Goal: Find specific fact: Find specific fact

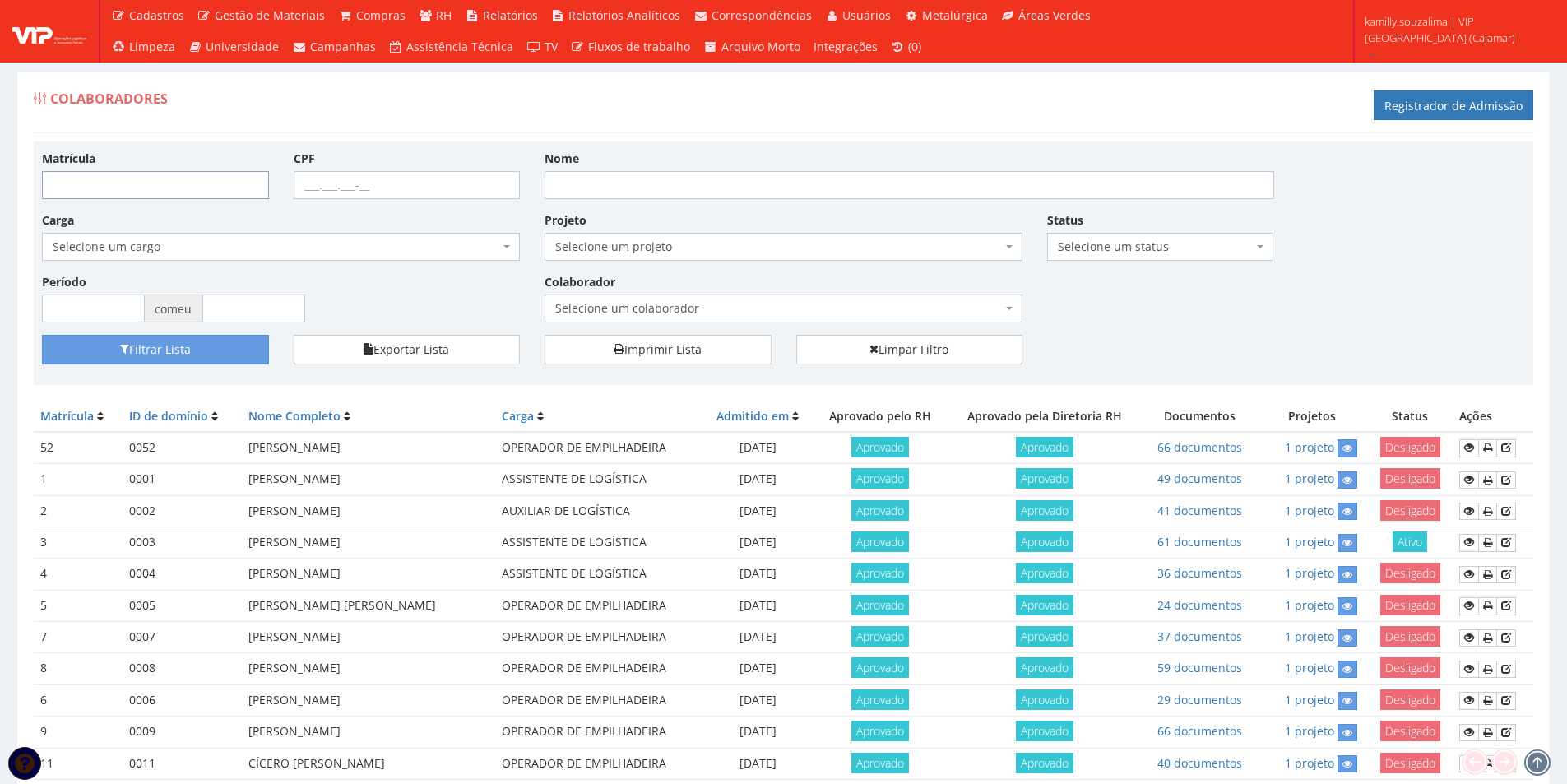
click at [112, 175] on input "Matrícula" at bounding box center [155, 184] width 227 height 28
type input "194"
click at [147, 347] on font "Filtrar Lista" at bounding box center [160, 349] width 62 height 15
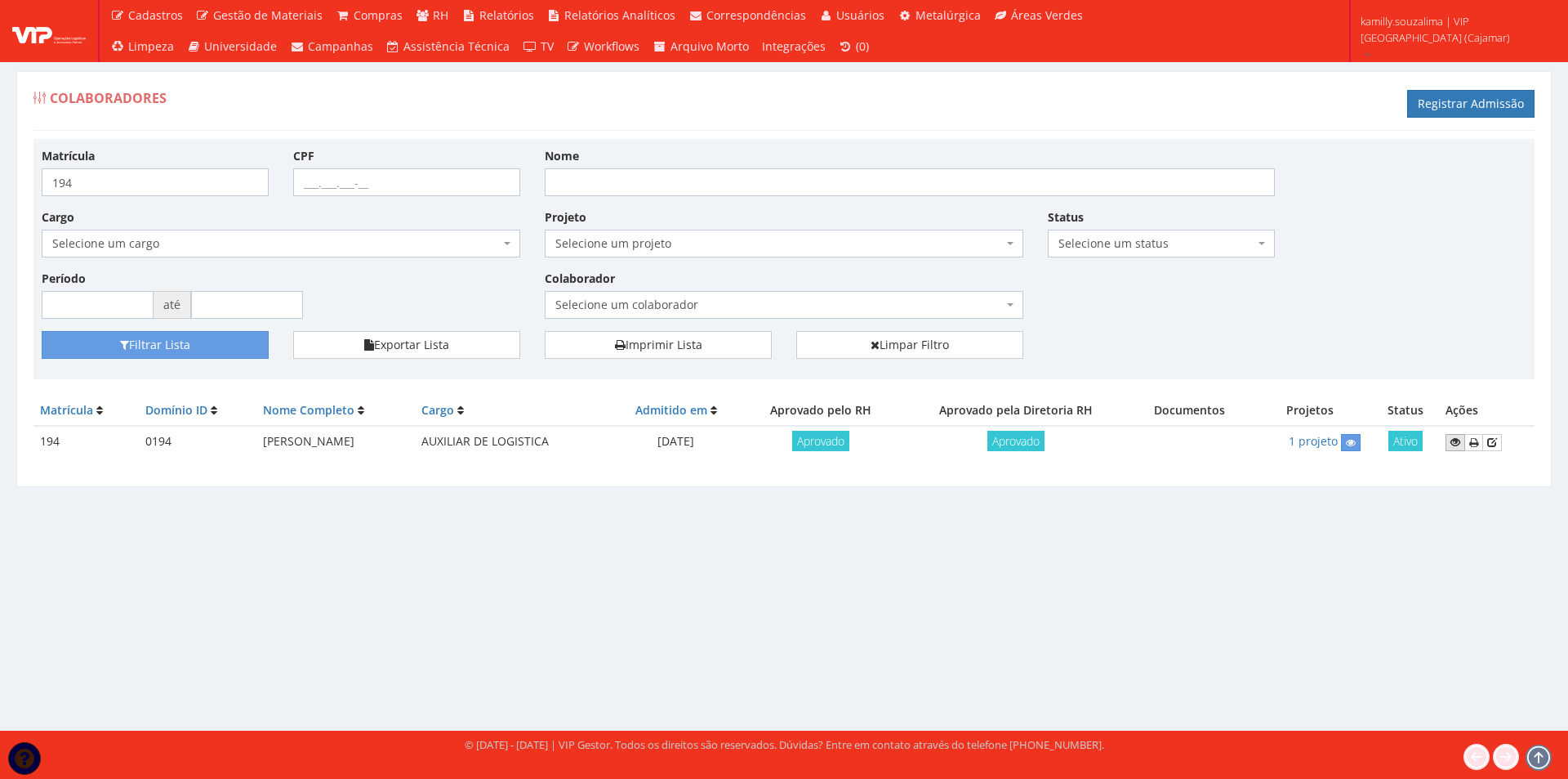
click at [1457, 444] on icon at bounding box center [1455, 442] width 10 height 12
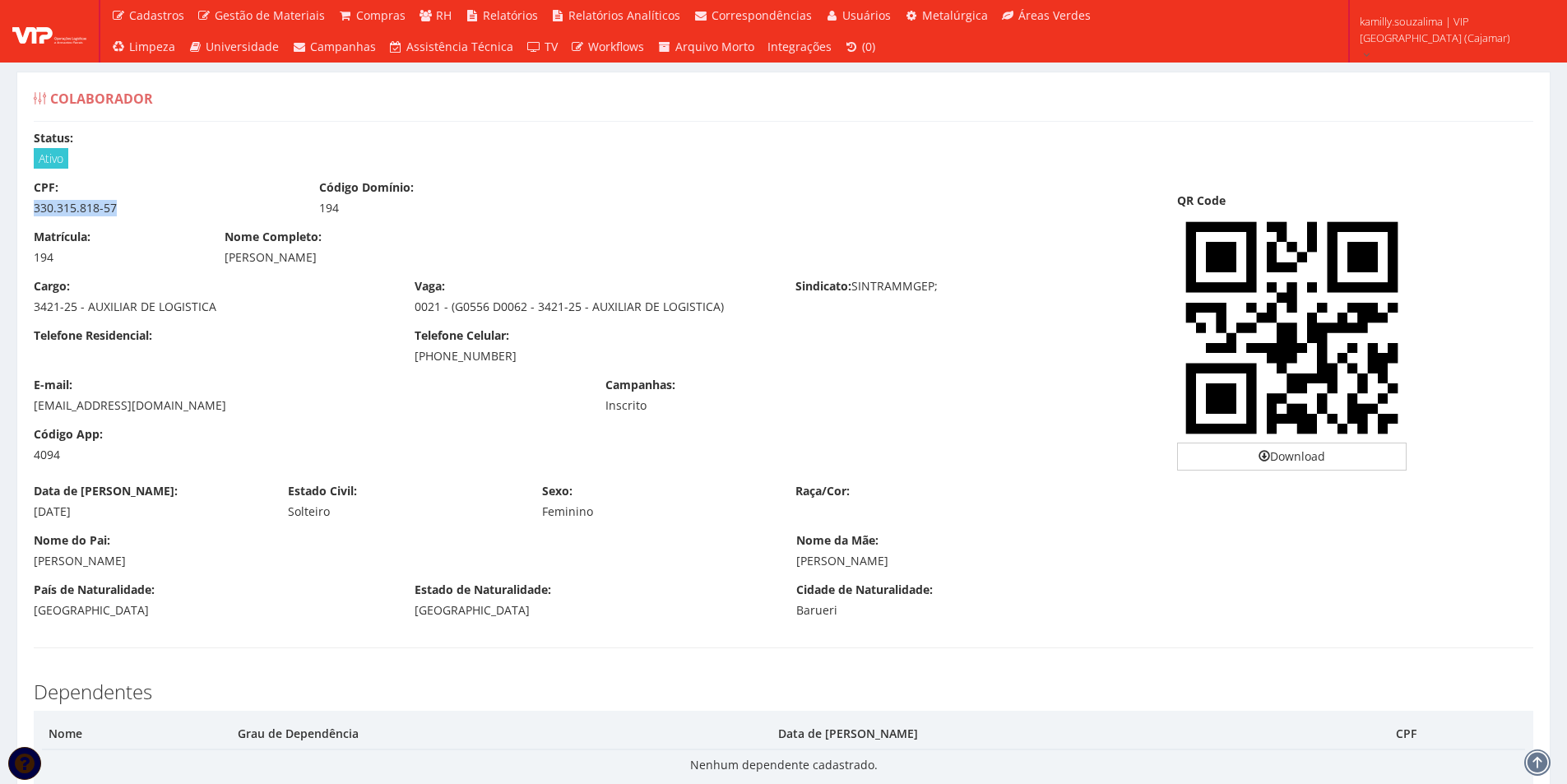
drag, startPoint x: 182, startPoint y: 212, endPoint x: 30, endPoint y: 211, distance: 152.0
click at [30, 211] on div "CPF: 330.315.818-57" at bounding box center [165, 197] width 286 height 37
copy div "330.315.818-57"
drag, startPoint x: 112, startPoint y: 515, endPoint x: 33, endPoint y: 520, distance: 79.2
click at [33, 520] on div "Data de Nascimento: 25/08/1984 Estado Civil: Solteiro Sexo: Feminino Raça/Cor:" at bounding box center [784, 507] width 1524 height 50
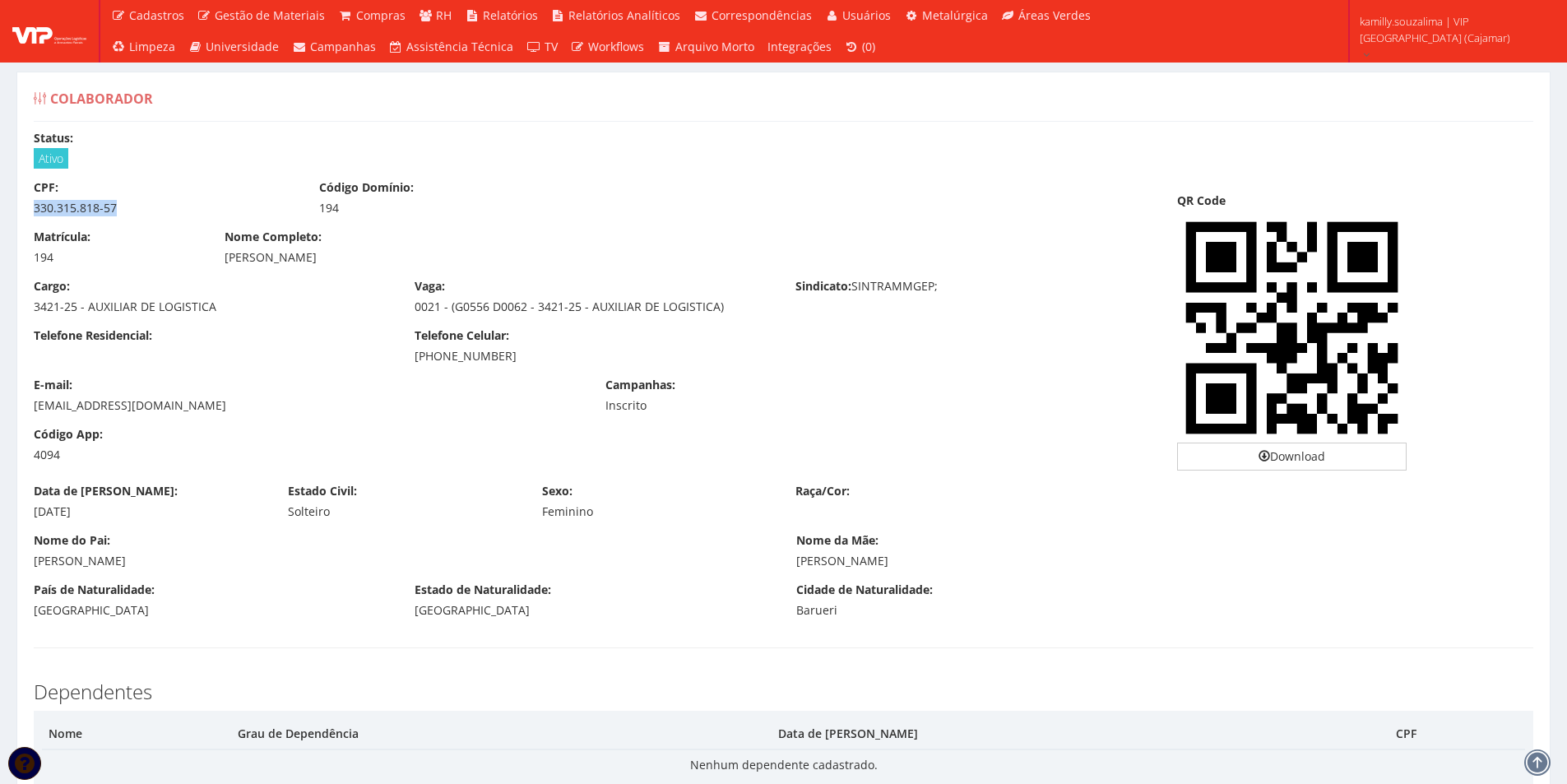
copy div "25/08/1984"
drag, startPoint x: 505, startPoint y: 354, endPoint x: 406, endPoint y: 356, distance: 99.0
click at [406, 356] on div "Telefone Celular: (11) 98396-1603" at bounding box center [593, 345] width 381 height 37
copy div "(11) 98396-1603"
drag, startPoint x: 200, startPoint y: 410, endPoint x: 33, endPoint y: 412, distance: 167.0
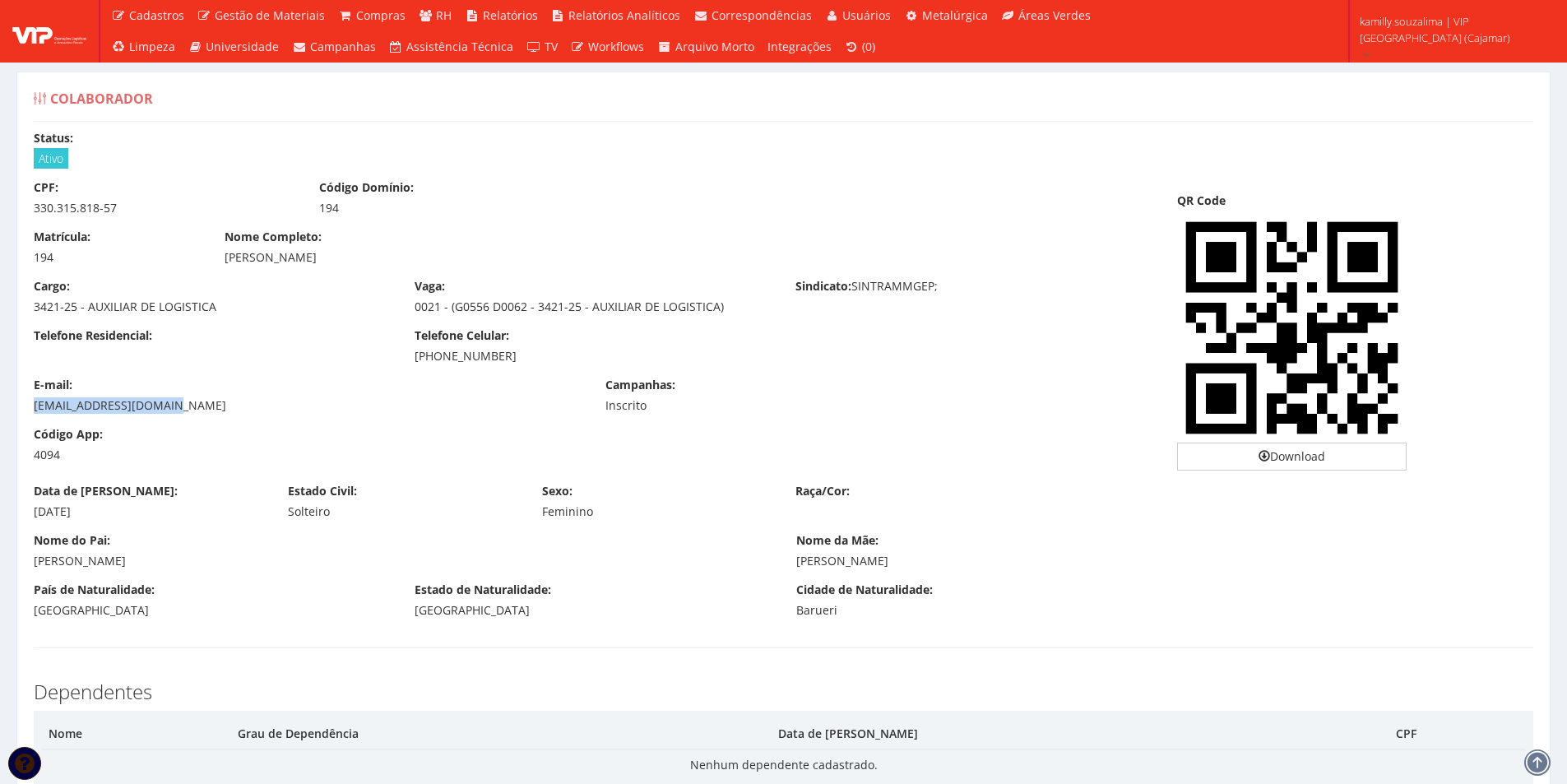
click at [33, 412] on div "emellyzamimi@gmail.com" at bounding box center [307, 405] width 547 height 16
copy div "emellyzamimi@gmail.com"
drag, startPoint x: 499, startPoint y: 354, endPoint x: 415, endPoint y: 354, distance: 84.0
click at [415, 354] on div "(11) 98396-1603" at bounding box center [593, 356] width 356 height 16
copy div "(11) 98396-1603"
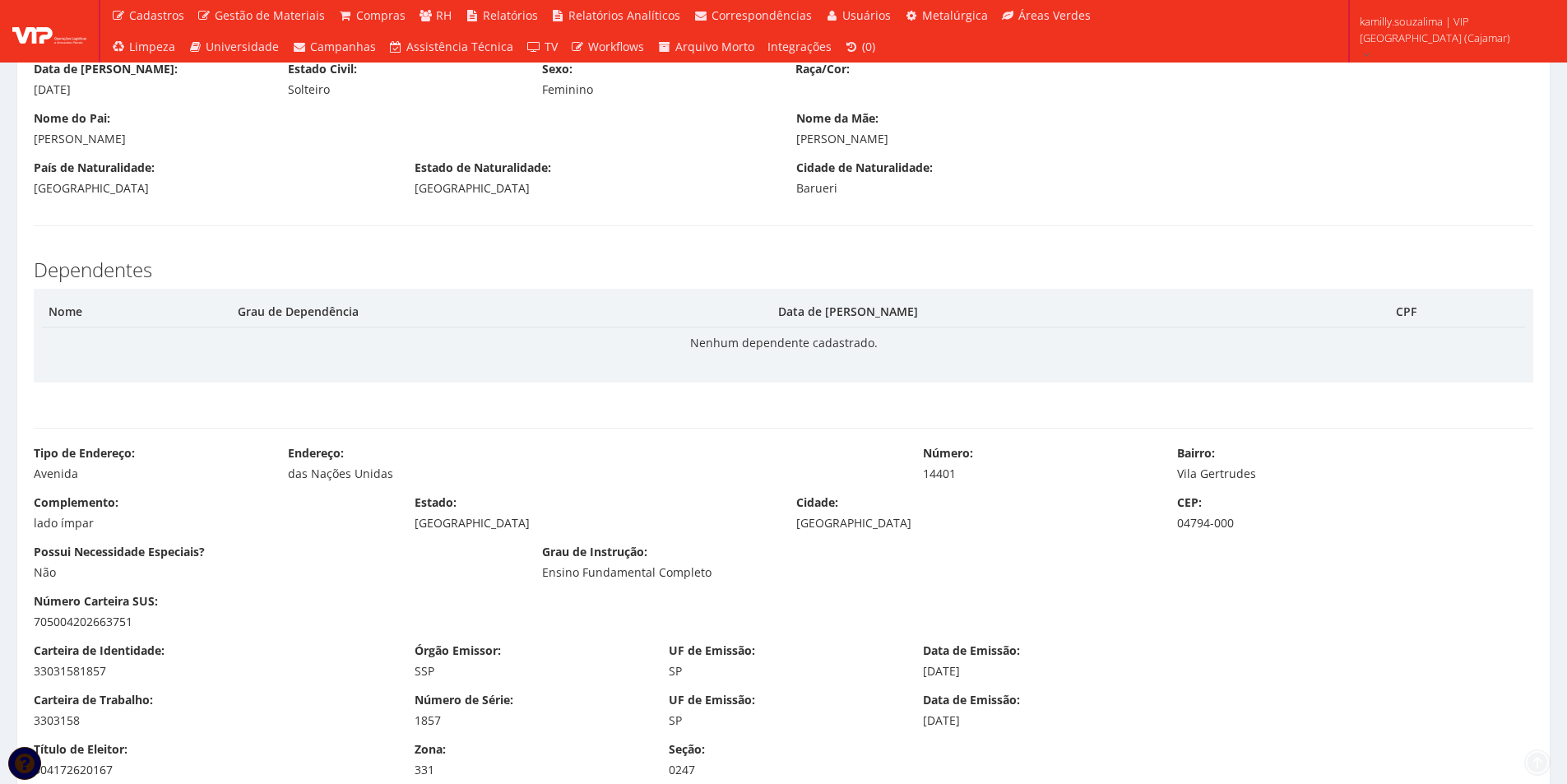
scroll to position [575, 0]
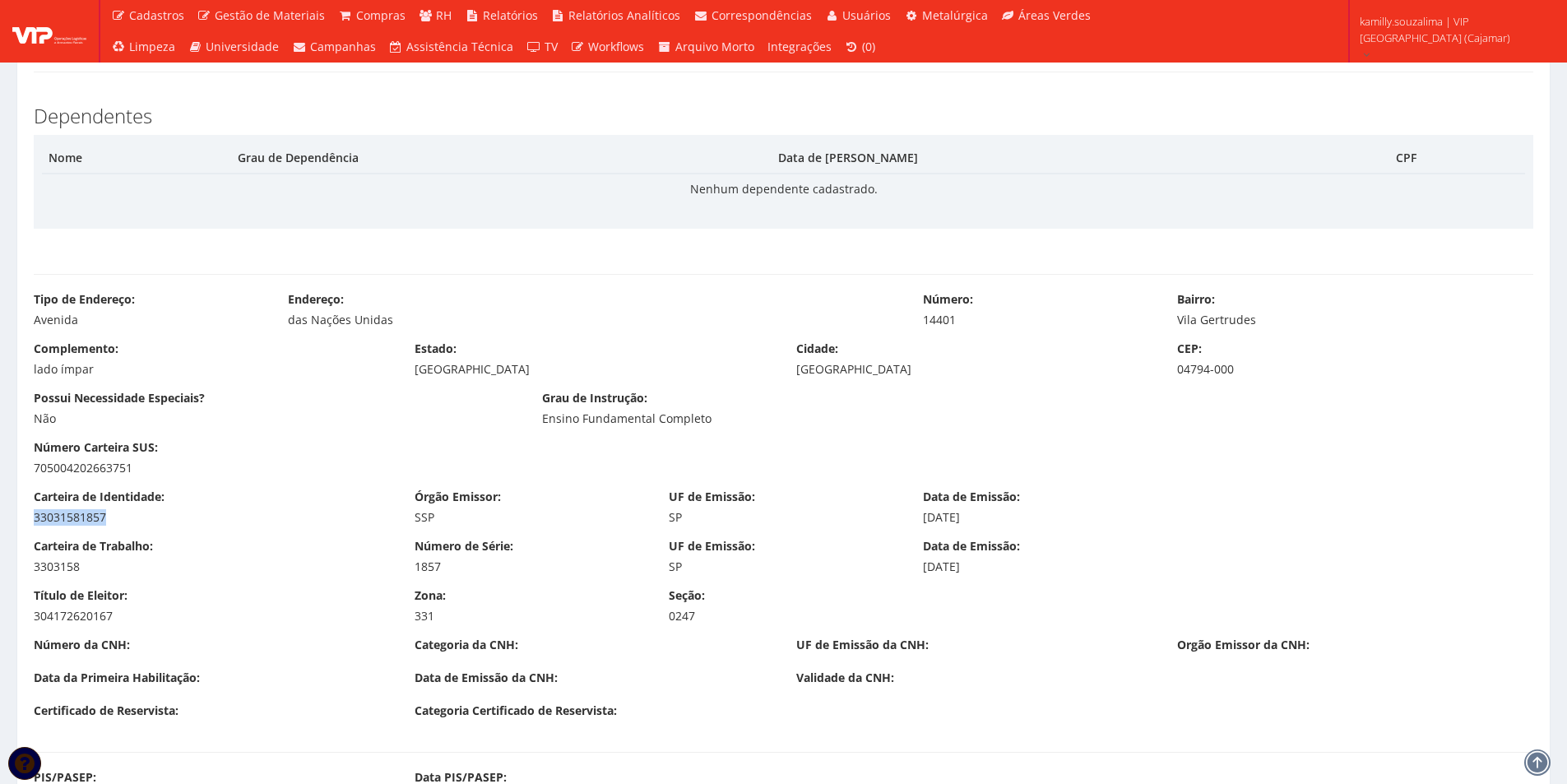
drag, startPoint x: 137, startPoint y: 524, endPoint x: 23, endPoint y: 519, distance: 114.1
click at [23, 519] on div "Carteira de Identidade: 33031581857" at bounding box center [212, 506] width 381 height 37
copy div "33031581857"
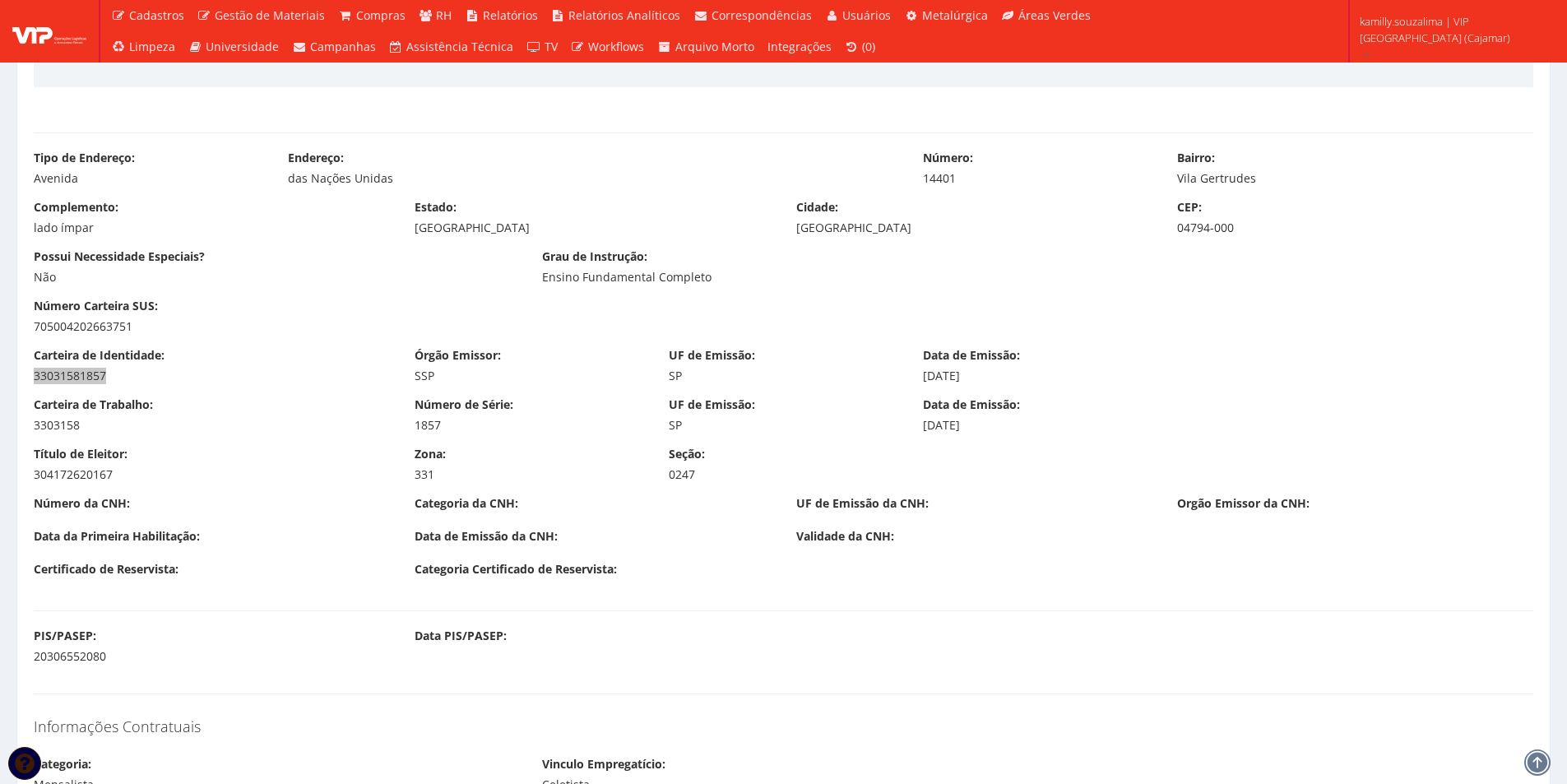
scroll to position [740, 0]
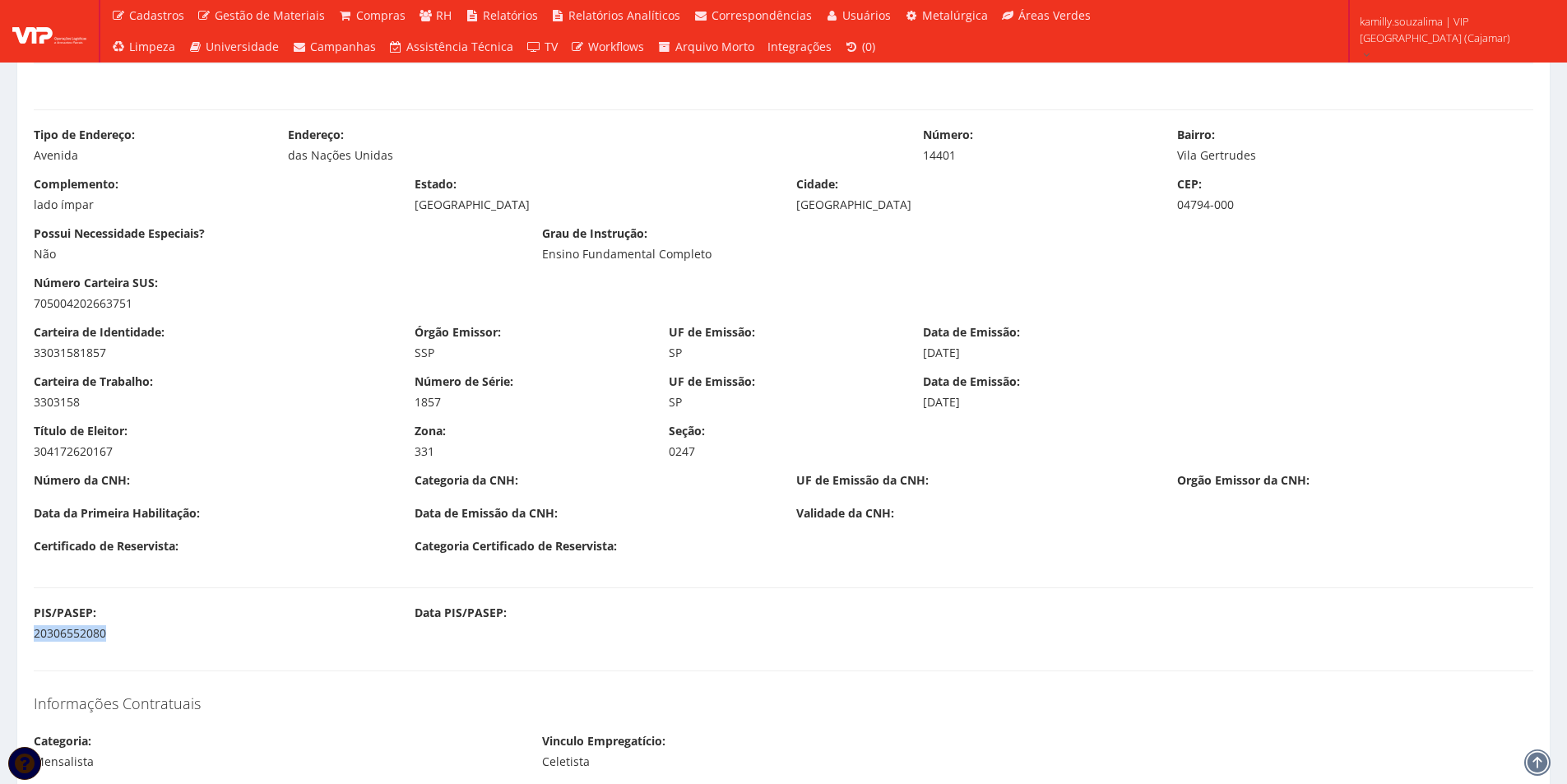
drag, startPoint x: 122, startPoint y: 637, endPoint x: 33, endPoint y: 639, distance: 89.0
click at [33, 639] on div "PIS/PASEP: 20306552080" at bounding box center [212, 622] width 381 height 37
copy div "20306552080"
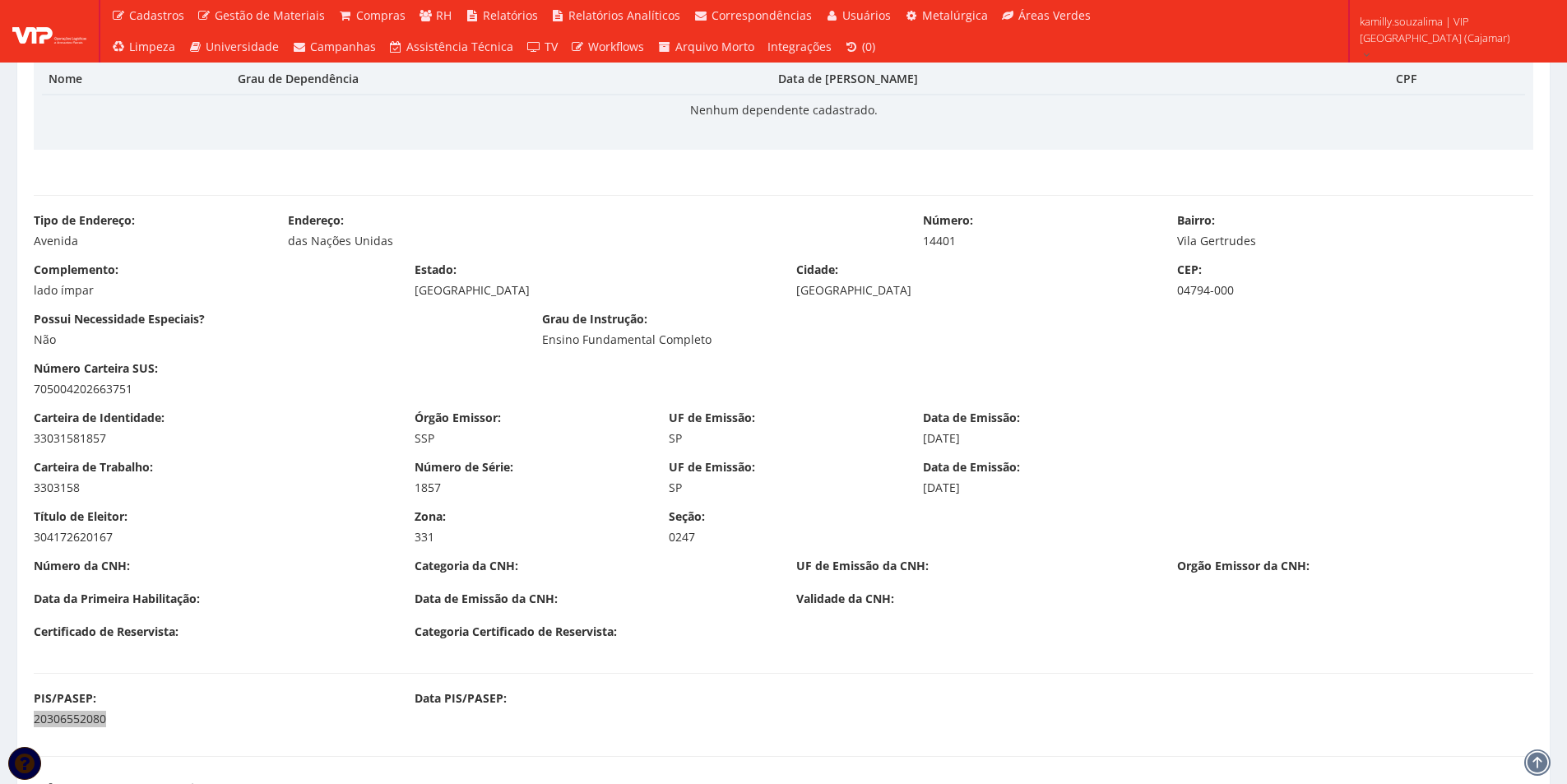
scroll to position [657, 0]
drag, startPoint x: 149, startPoint y: 431, endPoint x: 34, endPoint y: 431, distance: 115.0
click at [34, 431] on div "33031581857" at bounding box center [212, 435] width 356 height 16
copy div "33031581857"
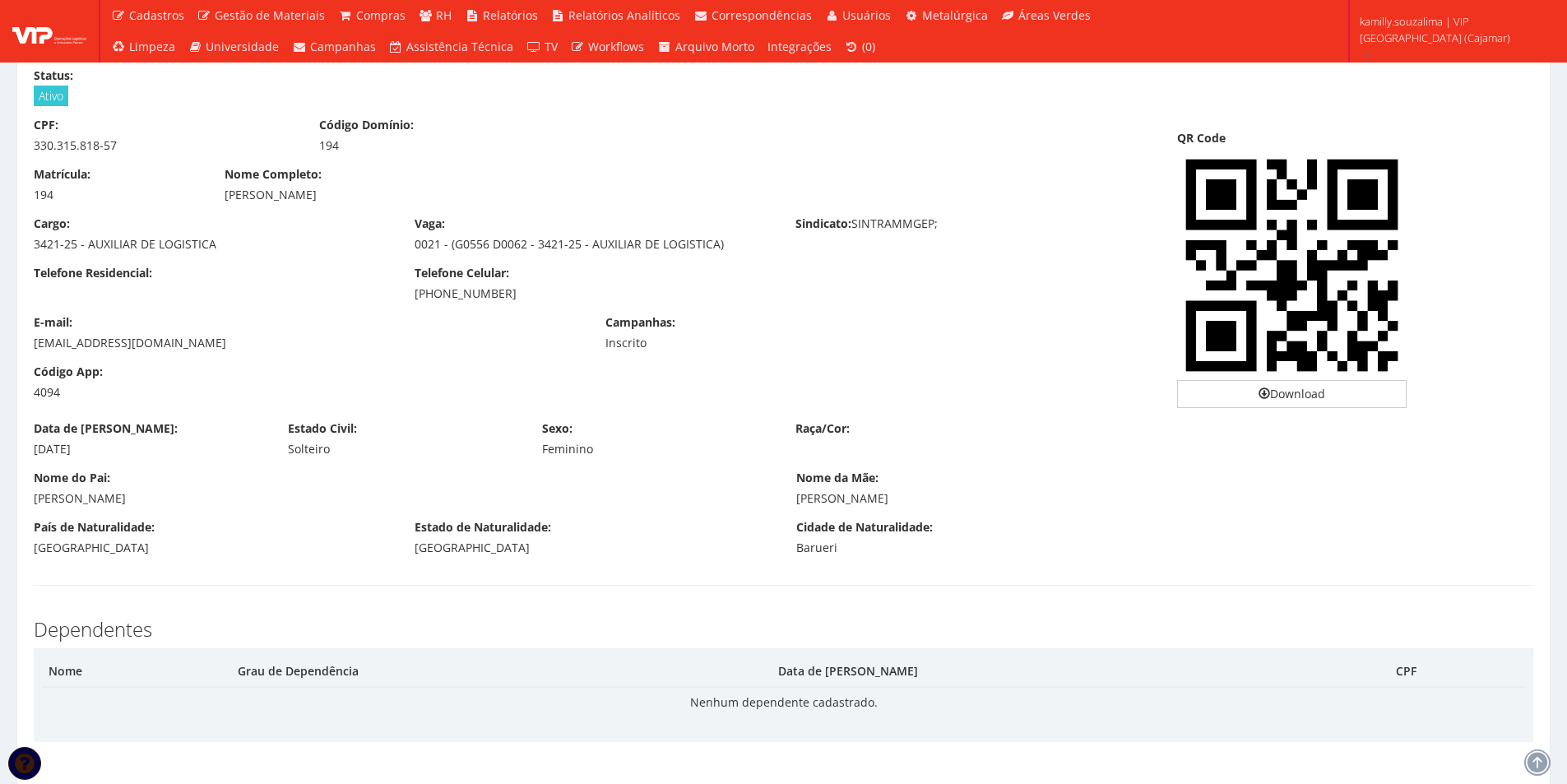
scroll to position [0, 0]
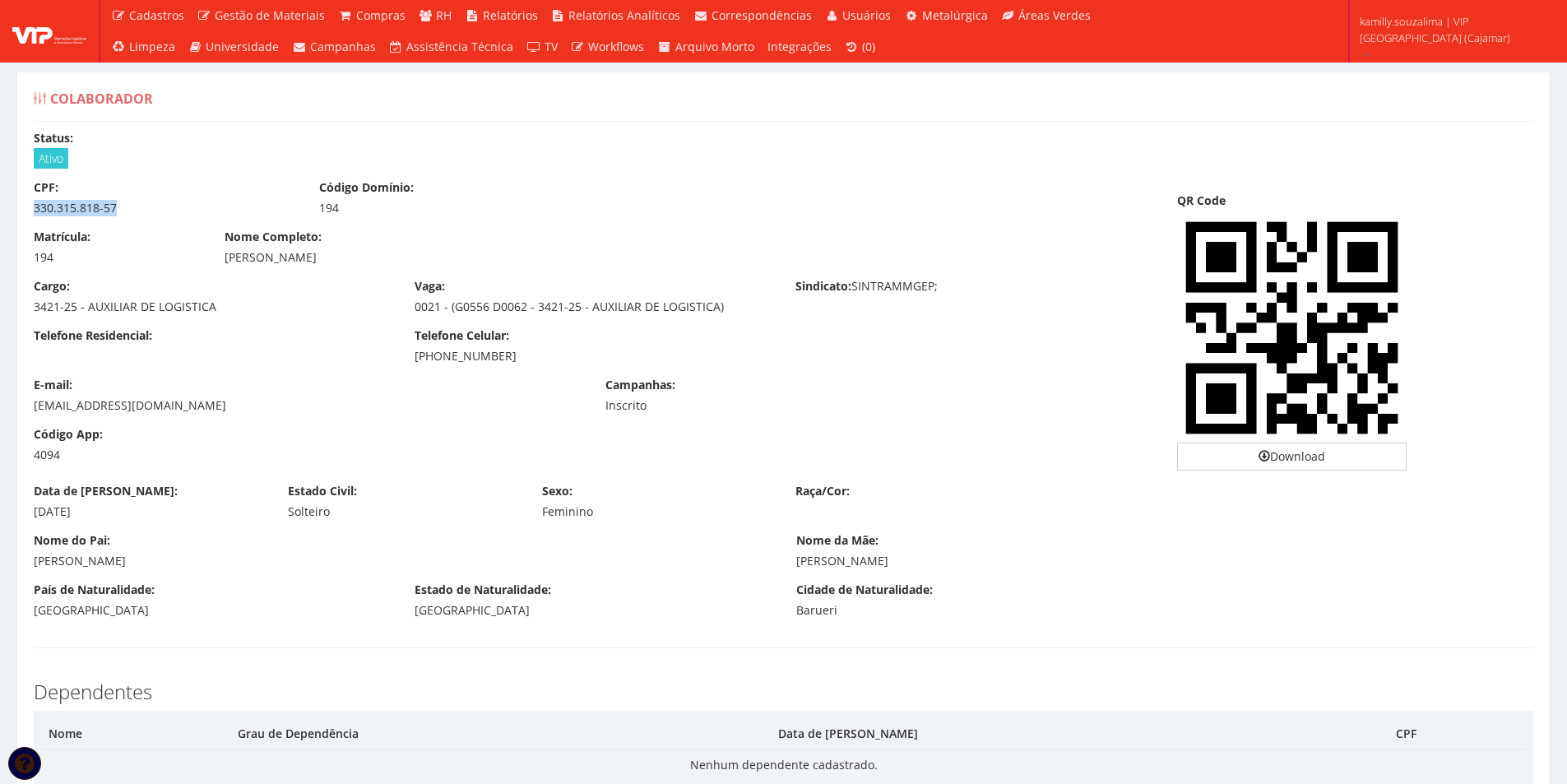
drag, startPoint x: 160, startPoint y: 215, endPoint x: 19, endPoint y: 205, distance: 141.4
copy div "330.315.818-57"
drag, startPoint x: 549, startPoint y: 358, endPoint x: 385, endPoint y: 371, distance: 164.5
click at [385, 371] on div "Telefone Residencial: Telefone Celular: (11) 98396-1603" at bounding box center [594, 352] width 1144 height 50
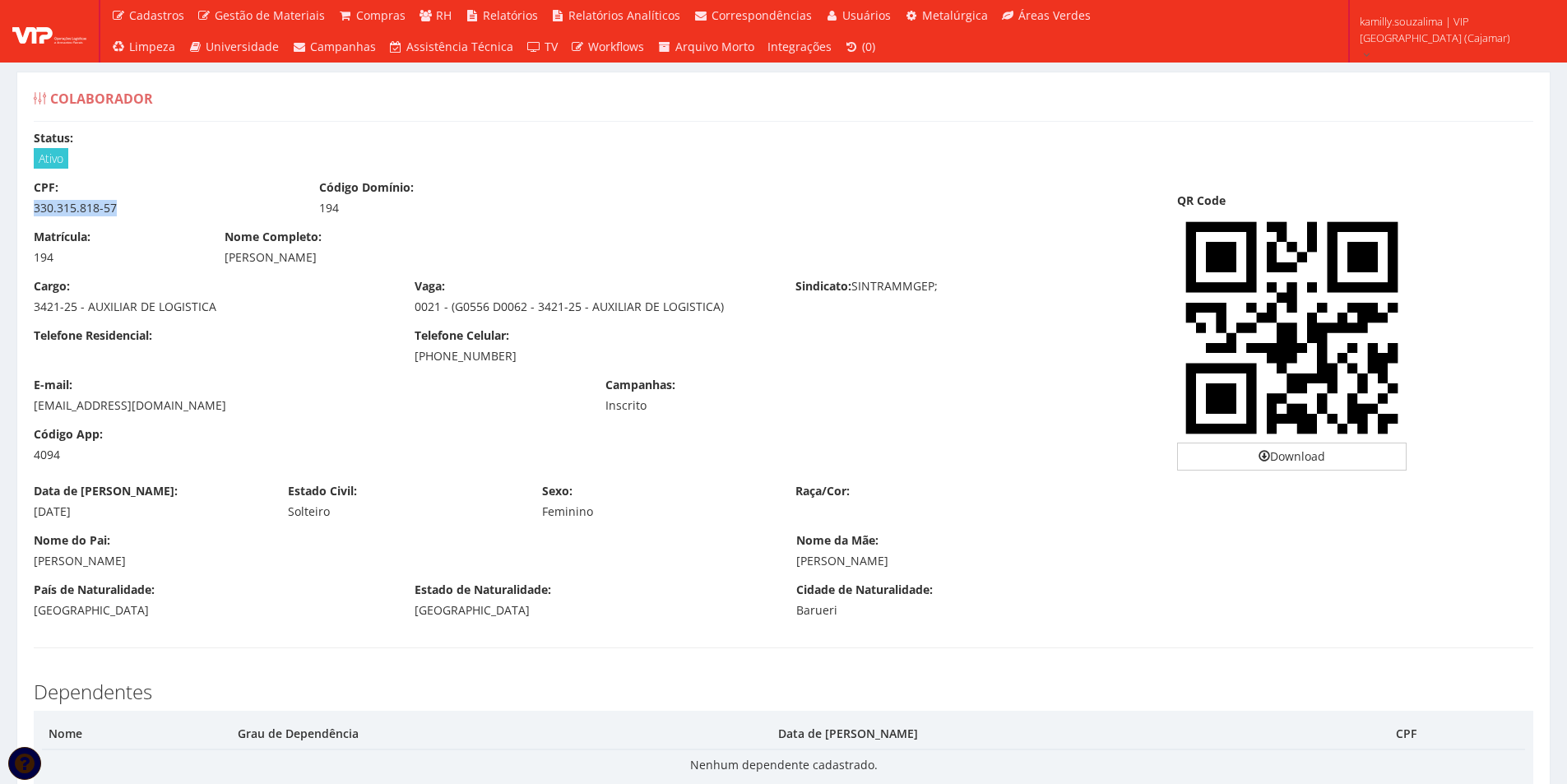
copy div "(11) 98396-1603"
drag, startPoint x: 175, startPoint y: 405, endPoint x: 30, endPoint y: 404, distance: 145.0
click at [30, 404] on div "E-mail: emellyzamimi@gmail.com" at bounding box center [308, 394] width 572 height 37
